Goal: Information Seeking & Learning: Learn about a topic

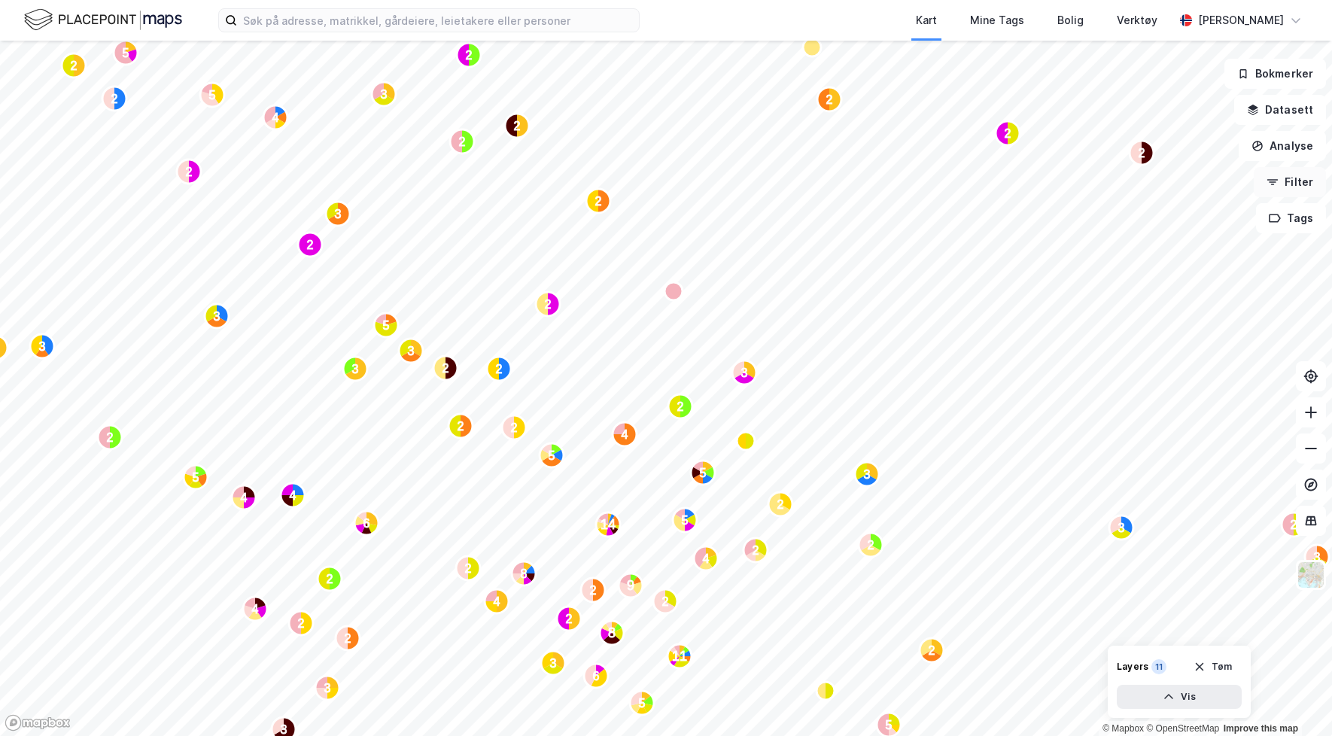
click at [1288, 195] on button "Filter" at bounding box center [1289, 182] width 72 height 30
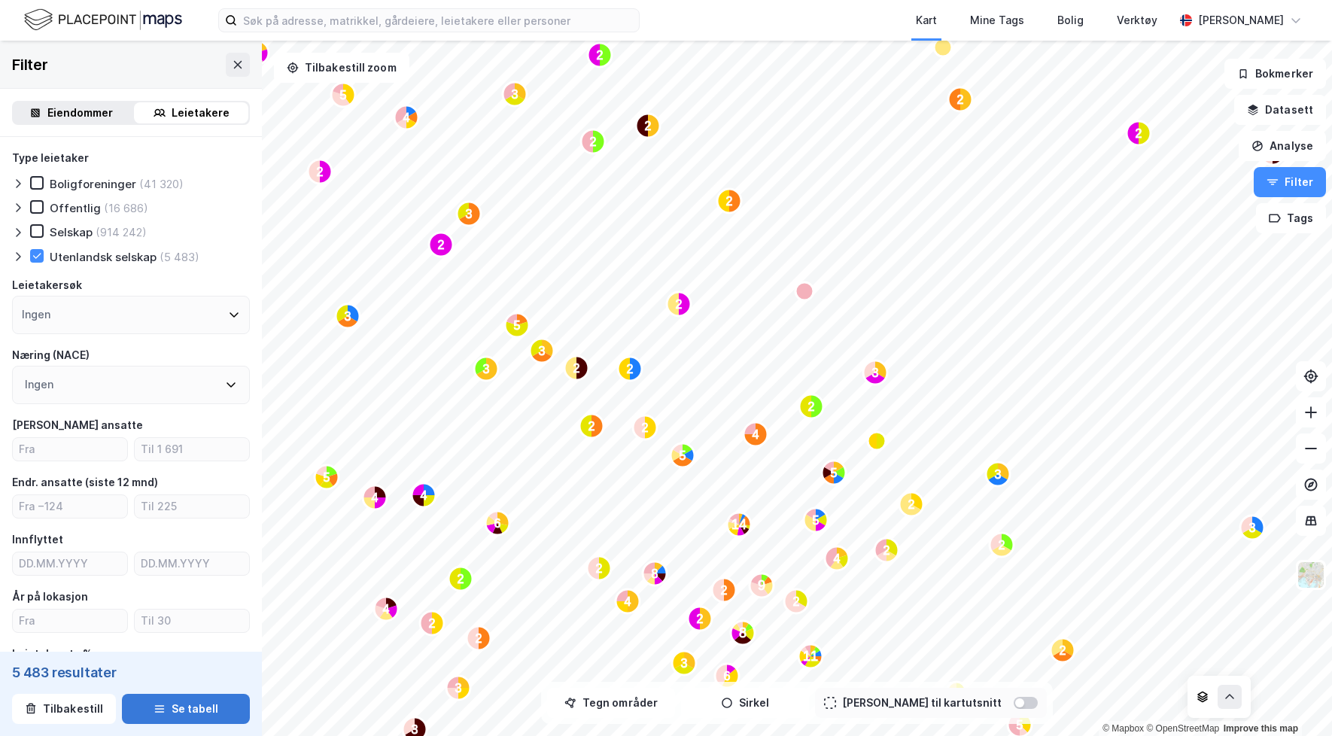
click at [194, 718] on button "Se tabell" at bounding box center [186, 709] width 128 height 30
